Goal: Find specific page/section: Find specific page/section

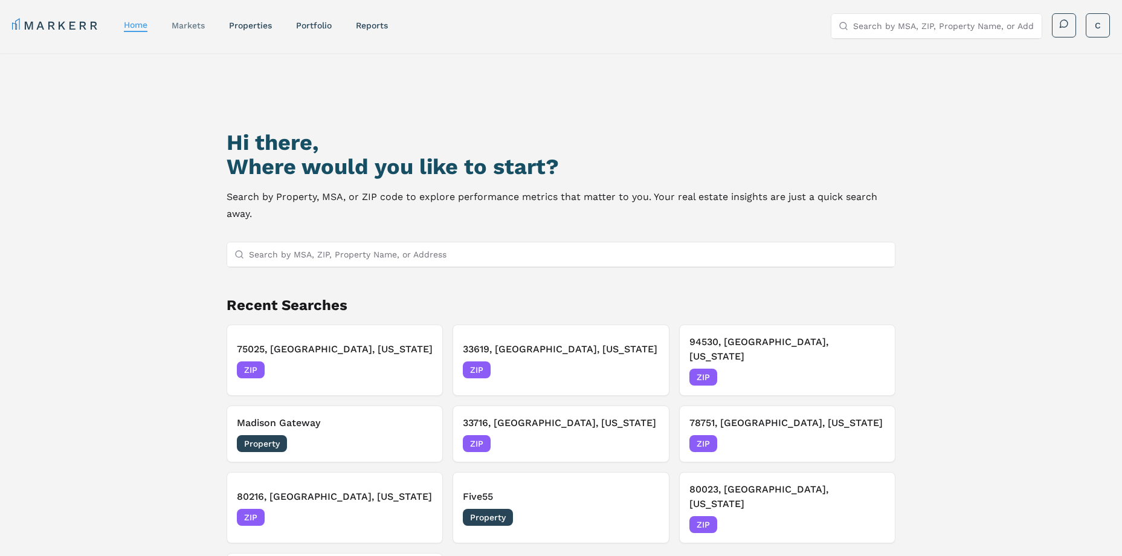
click at [202, 24] on link "markets" at bounding box center [188, 26] width 33 height 10
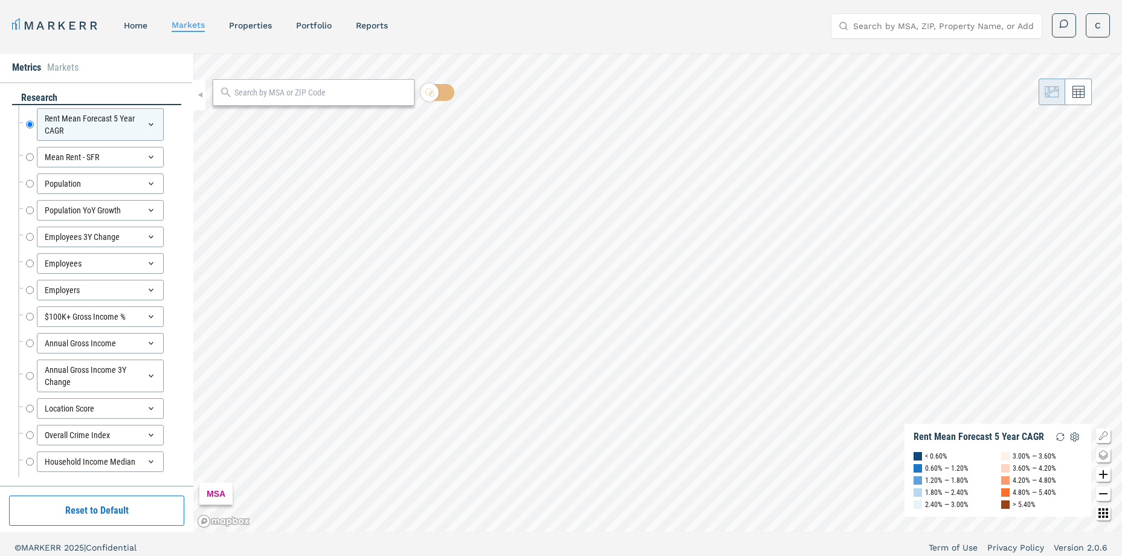
click at [260, 97] on input "text" at bounding box center [320, 92] width 173 height 13
click at [263, 114] on div "34205, [GEOGRAPHIC_DATA], [US_STATE]" at bounding box center [292, 119] width 141 height 13
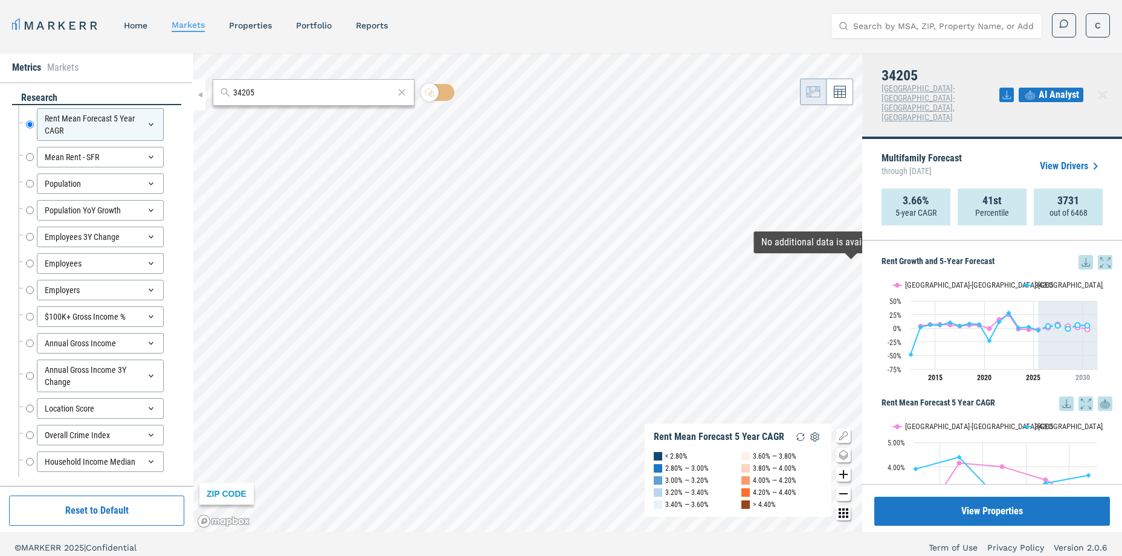
click at [1098, 255] on icon at bounding box center [1105, 262] width 15 height 15
click at [297, 96] on input "34205" at bounding box center [313, 92] width 160 height 13
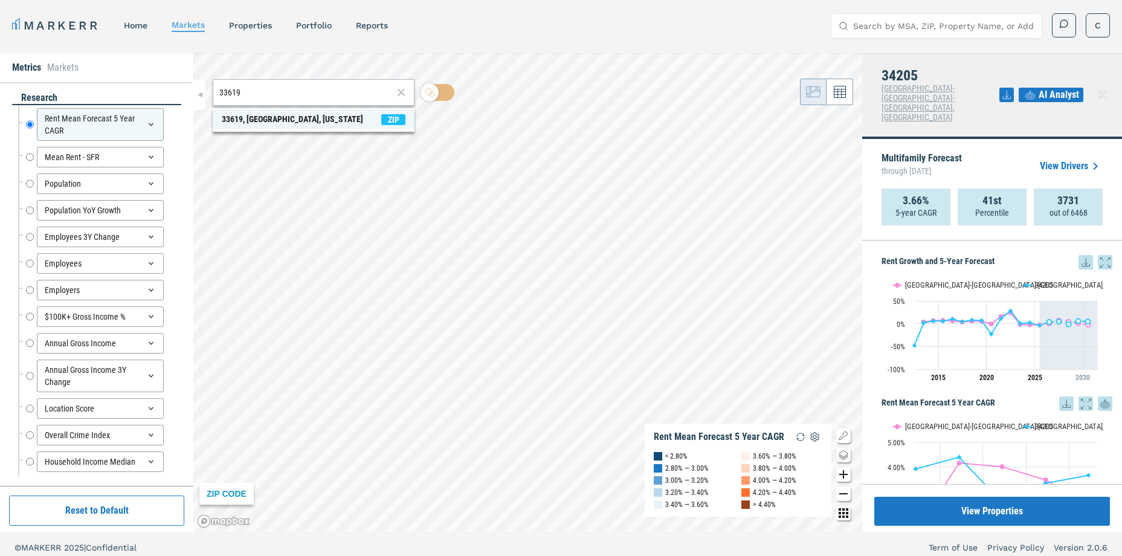
type input "33619"
click at [274, 117] on div "33619, [GEOGRAPHIC_DATA], [US_STATE]" at bounding box center [292, 119] width 141 height 13
